Goal: Transaction & Acquisition: Purchase product/service

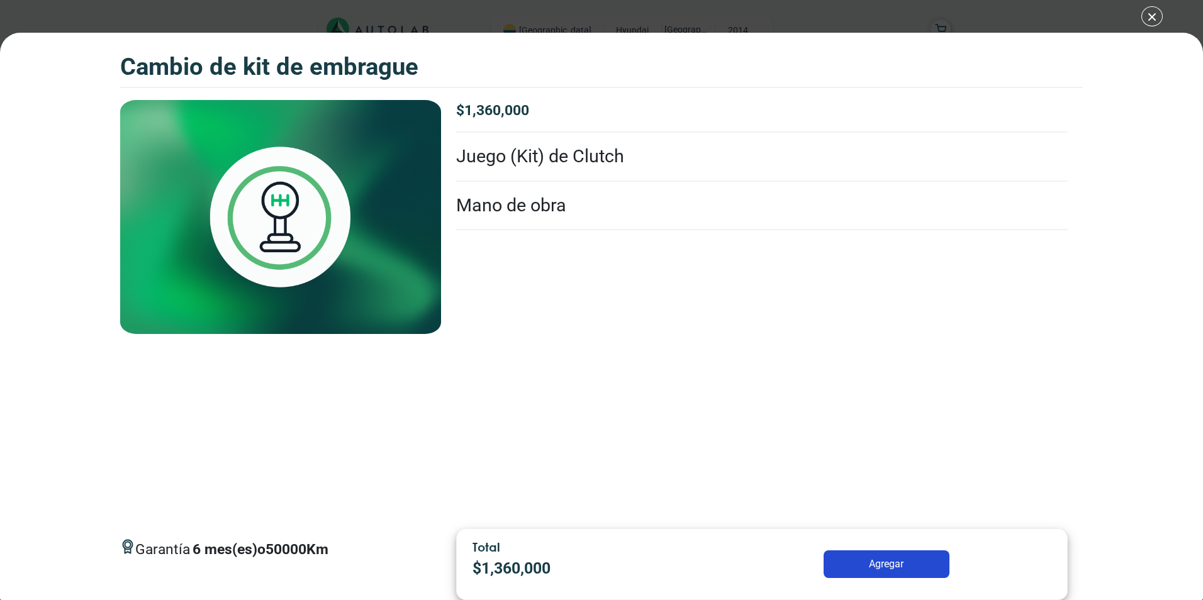
click at [290, 547] on p "6 mes(es) o 50000 Km" at bounding box center [261, 549] width 136 height 21
click at [543, 153] on li "Juego (Kit) de Clutch" at bounding box center [762, 157] width 612 height 48
click at [546, 206] on li "Mano de obra" at bounding box center [762, 206] width 612 height 48
click at [545, 223] on li "Mano de obra" at bounding box center [762, 206] width 612 height 48
click at [245, 207] on img at bounding box center [280, 217] width 321 height 234
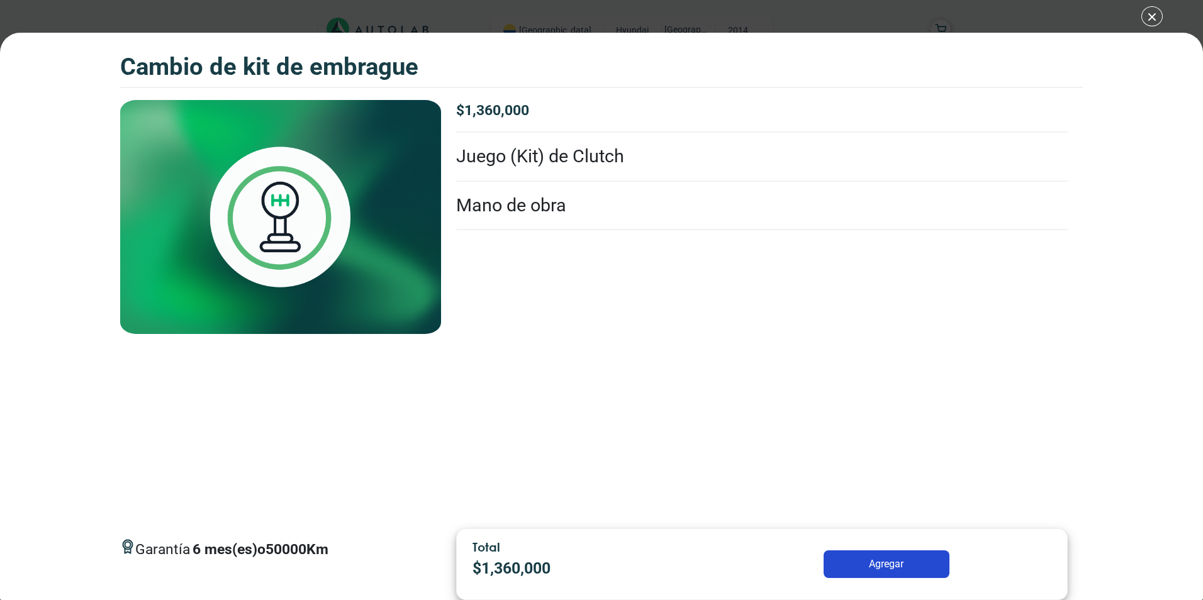
click at [1152, 19] on div "CAMBIO DE KIT DE EMBRAGUE CAMBIO DE KIT DE EMBRAGUE Garantía 6 50000 Km $" at bounding box center [601, 300] width 1203 height 600
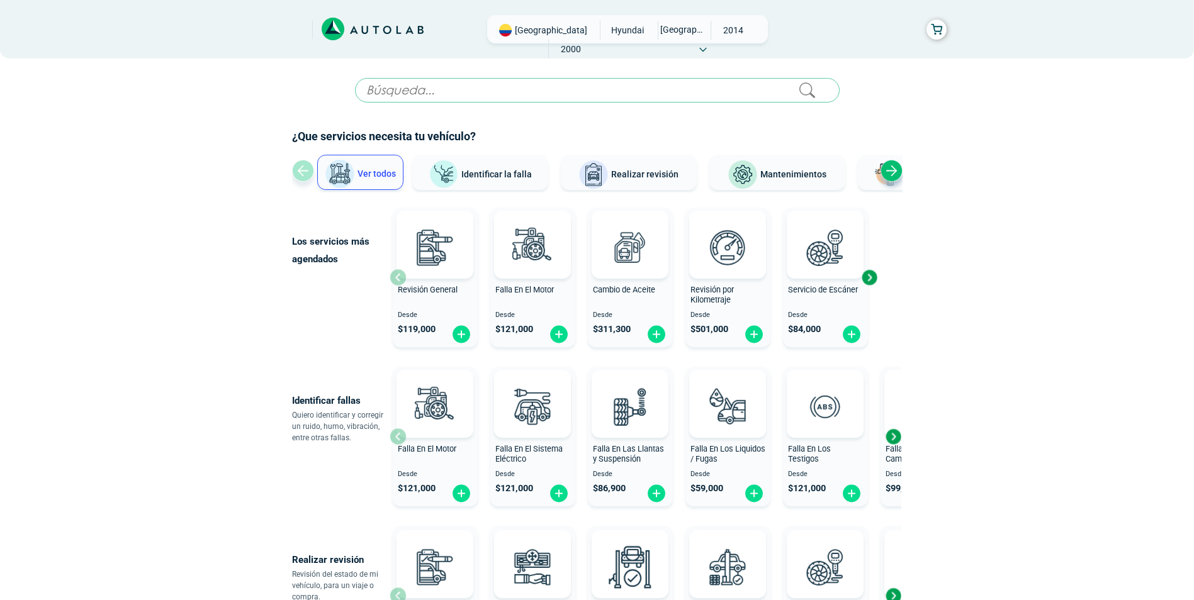
click at [889, 172] on div "Next slide" at bounding box center [892, 171] width 22 height 22
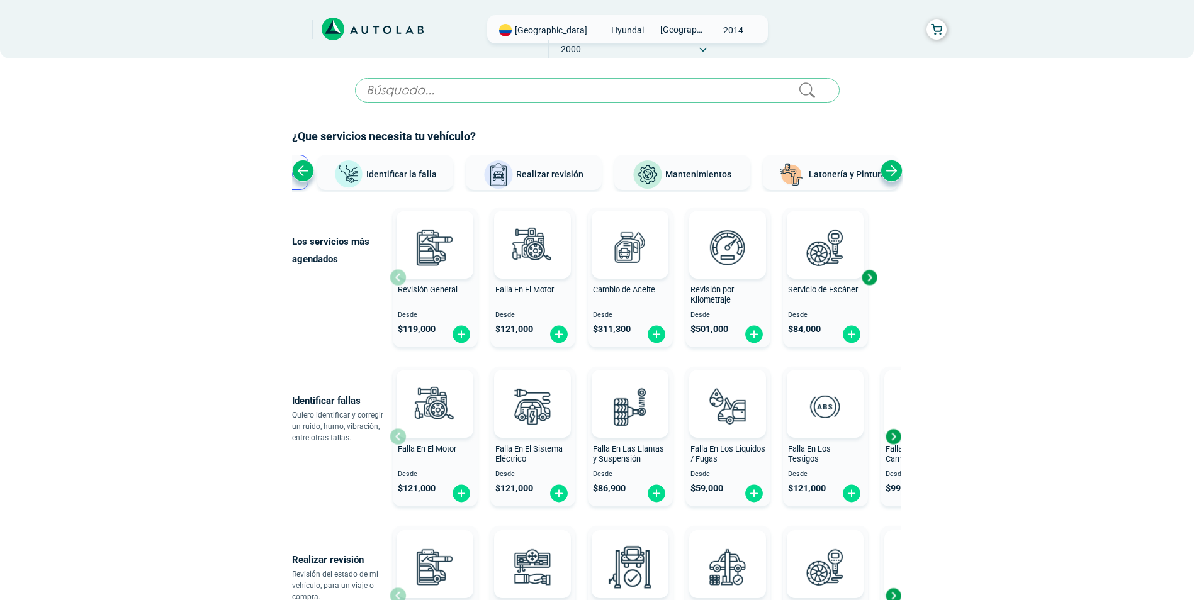
click at [889, 172] on div "Next slide" at bounding box center [892, 171] width 22 height 22
click at [889, 172] on div "Ver todos Identificar la falla Realizar revisión Mantenimientos Latonería y Pin…" at bounding box center [597, 174] width 611 height 38
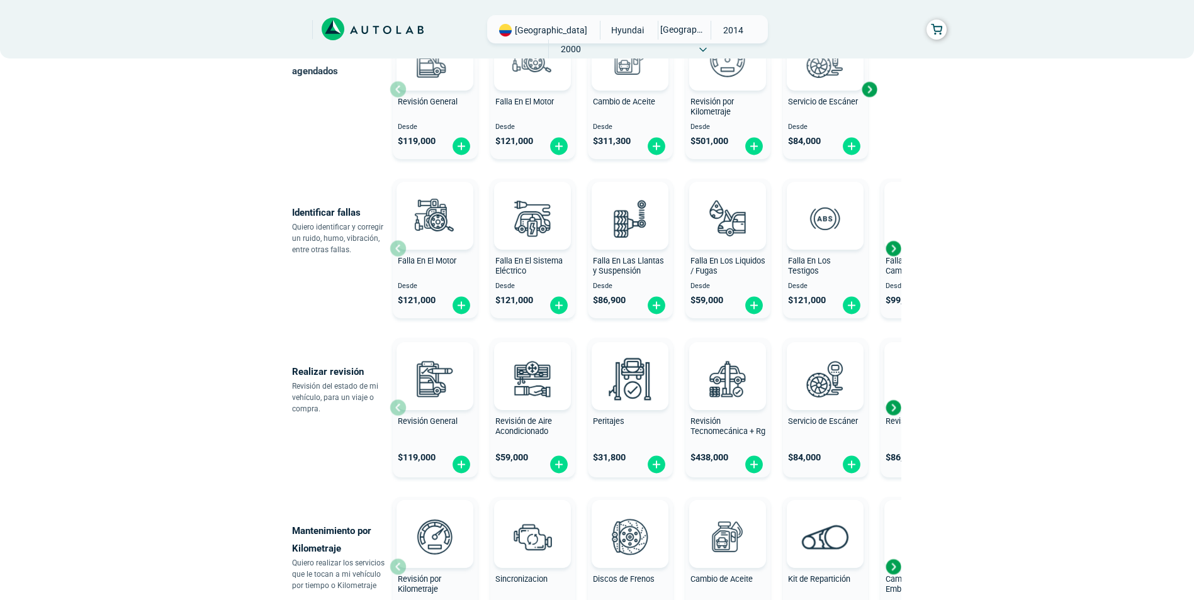
scroll to position [189, 0]
click at [894, 247] on div "Next slide" at bounding box center [893, 248] width 19 height 19
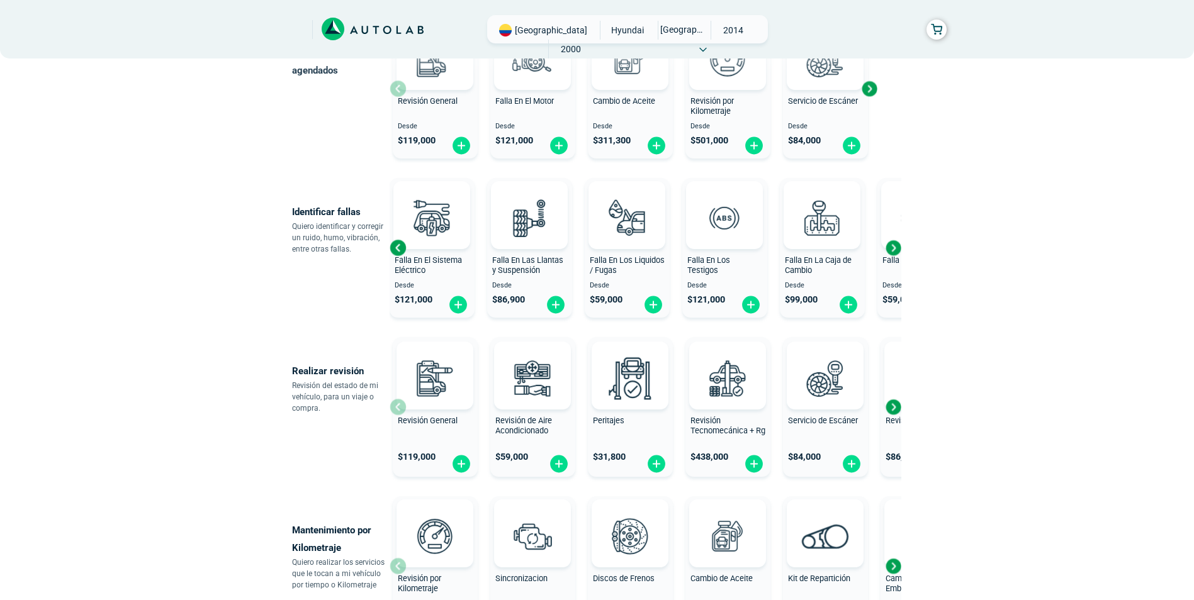
click at [894, 247] on div "Next slide" at bounding box center [893, 248] width 19 height 19
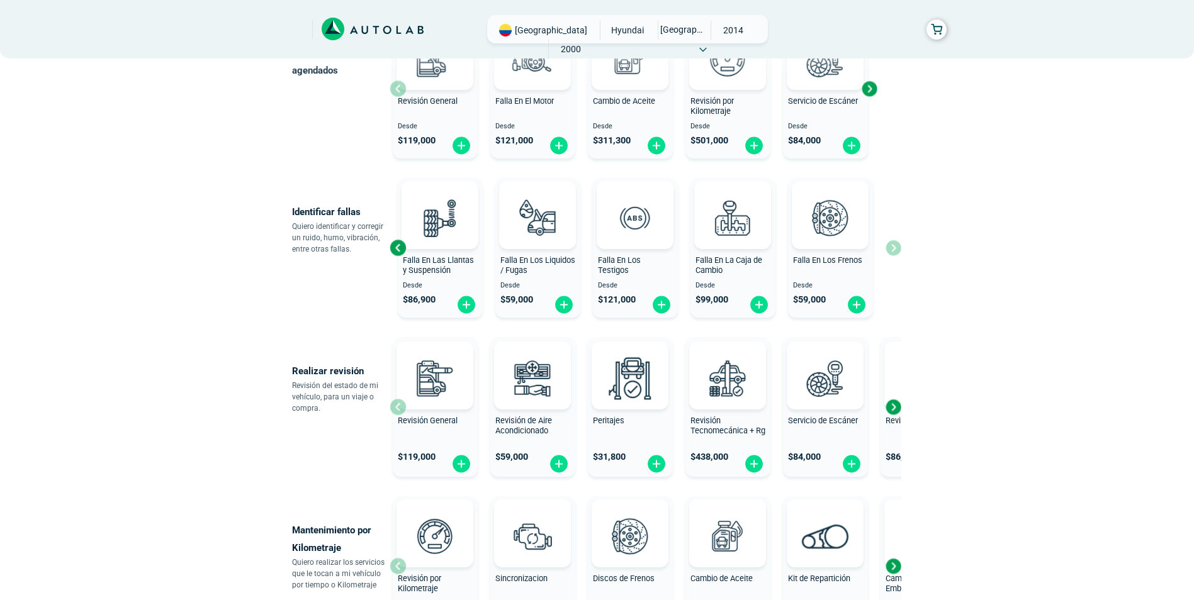
click at [894, 247] on div "Falla En El Motor Desde $ 121,000 Falla En El Sistema Eléctrico Desde $ 121,000…" at bounding box center [646, 248] width 512 height 150
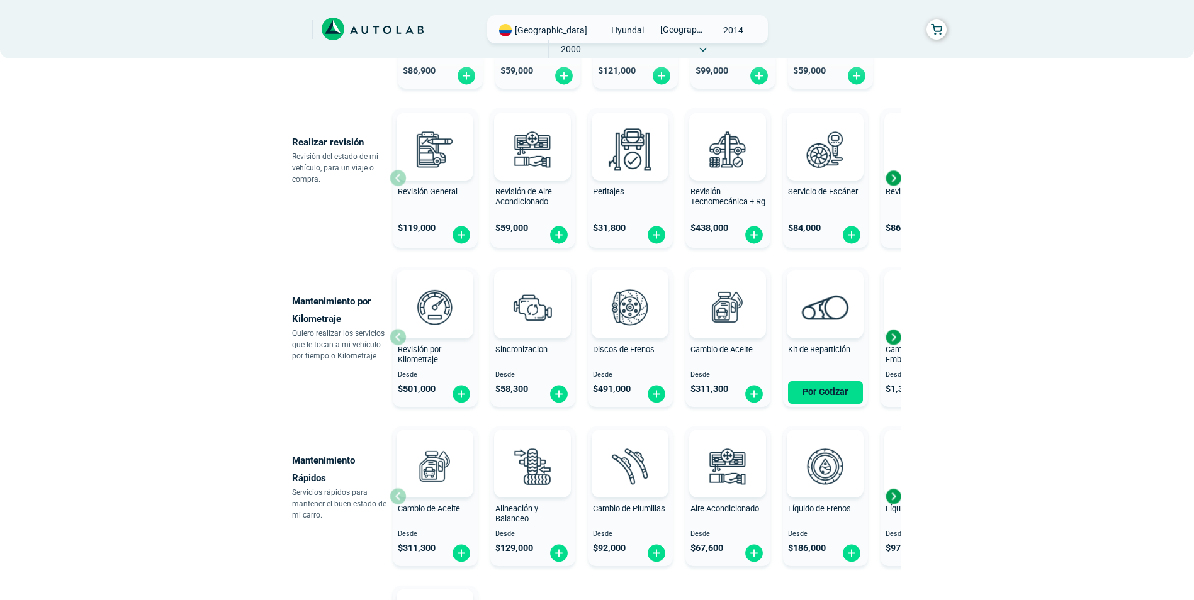
scroll to position [441, 0]
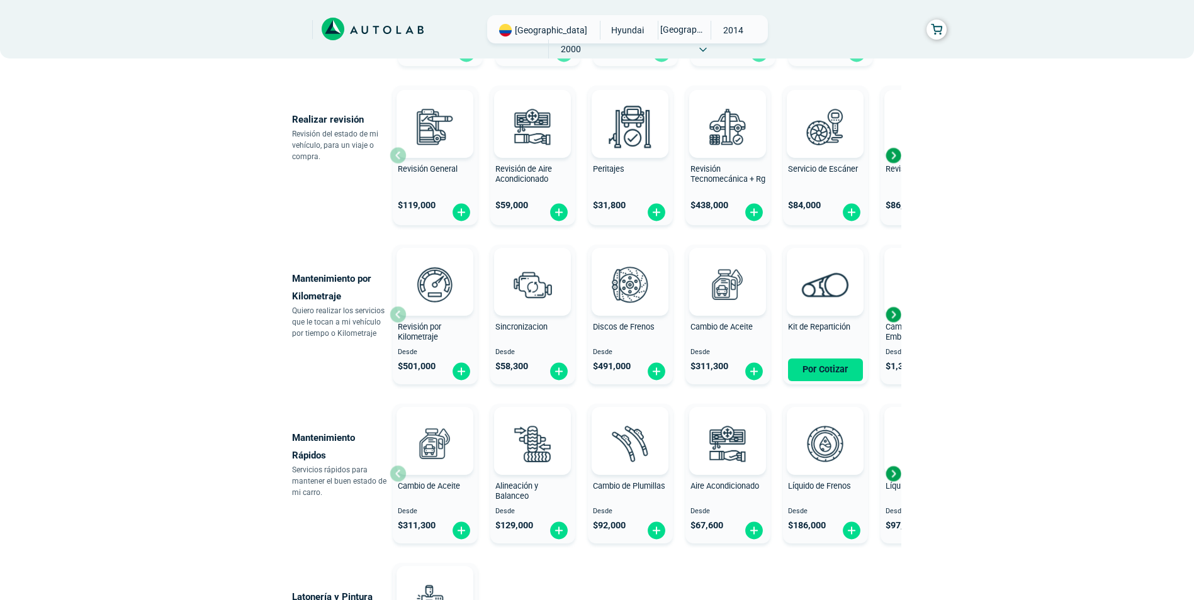
click at [888, 313] on div "Next slide" at bounding box center [893, 314] width 19 height 19
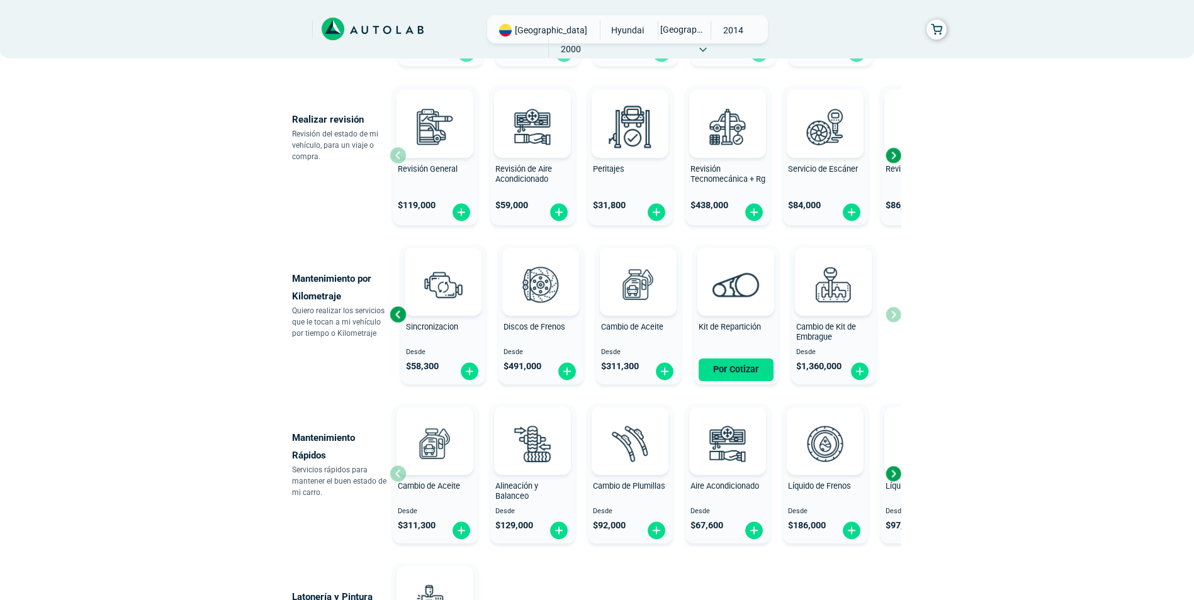
click at [888, 313] on div "Revisión por Kilometraje Desde $ 501,000 Sincronizacion Desde $ 58,300 Discos d…" at bounding box center [646, 315] width 512 height 150
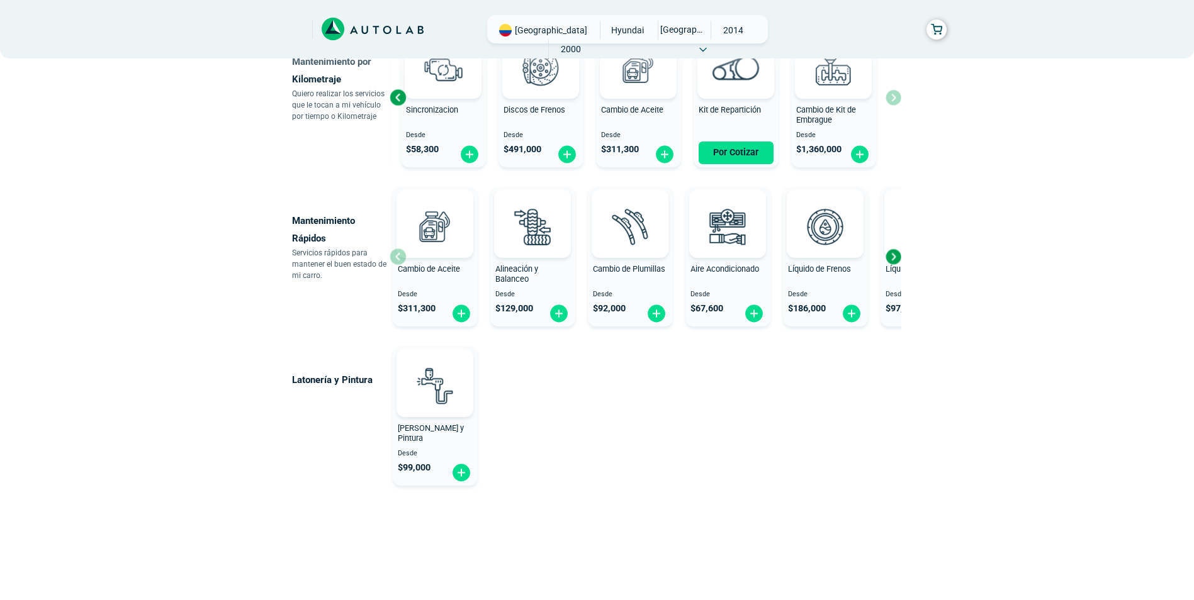
scroll to position [658, 0]
click at [897, 255] on div "Next slide" at bounding box center [893, 256] width 19 height 19
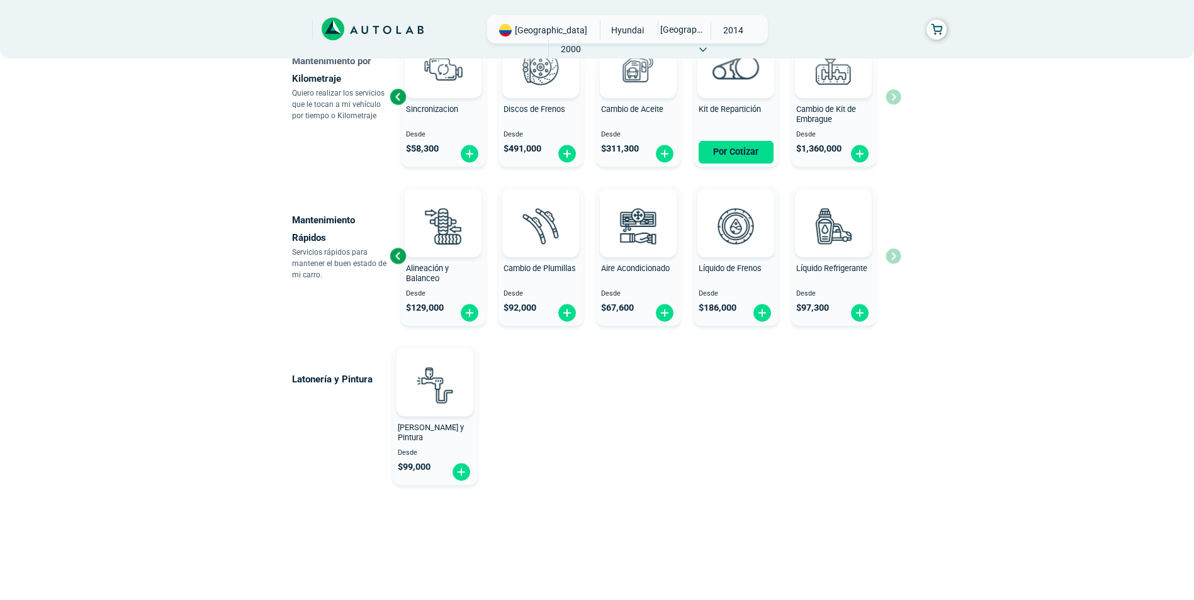
click at [899, 252] on div "Cambio de Aceite Desde $ 311,300 Alineación y Balanceo Desde $ 129,000 Cambio d…" at bounding box center [646, 256] width 512 height 150
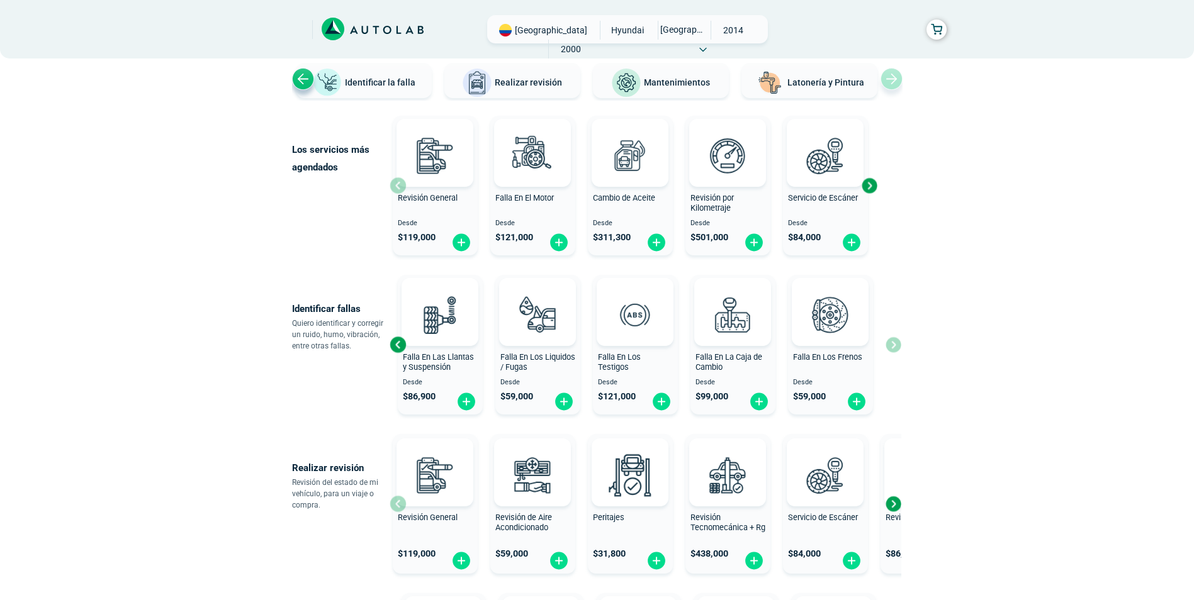
scroll to position [0, 0]
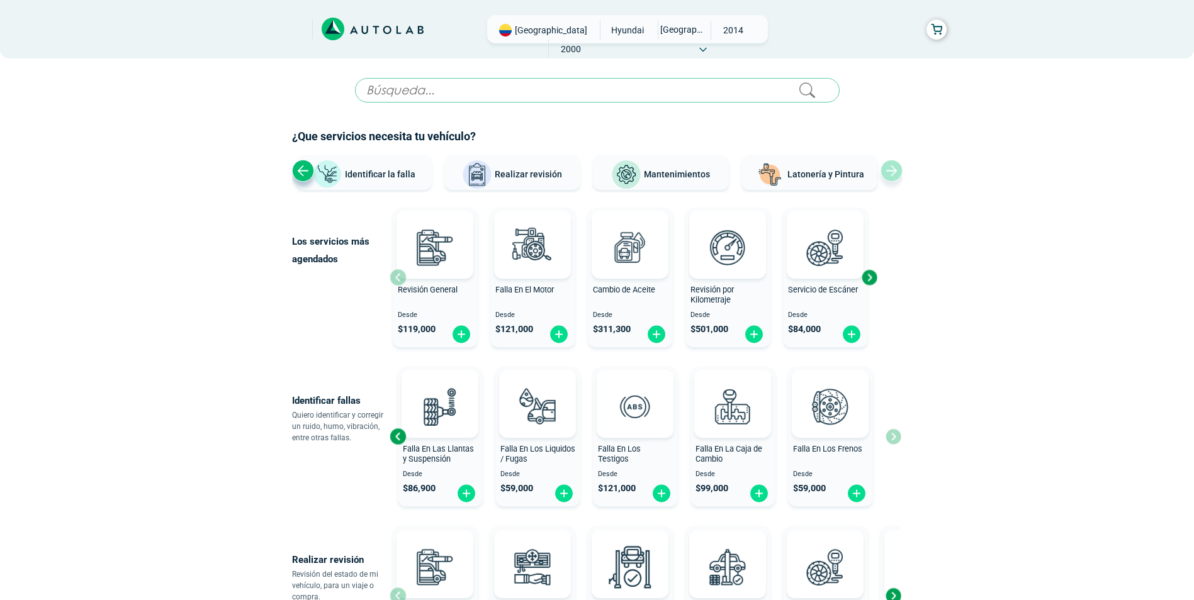
click at [392, 27] on icon at bounding box center [373, 29] width 102 height 23
